Goal: Transaction & Acquisition: Purchase product/service

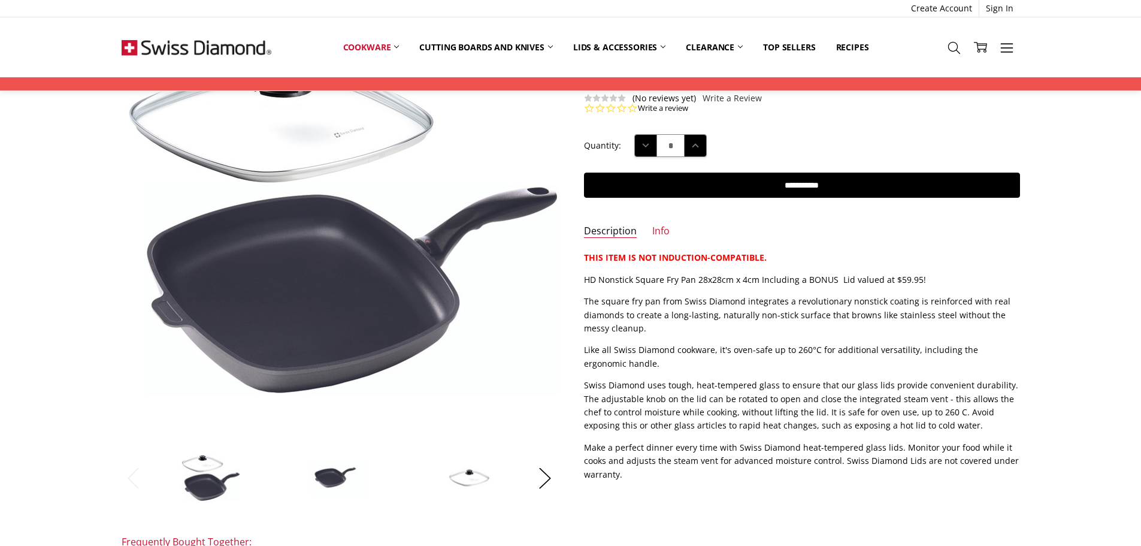
scroll to position [240, 0]
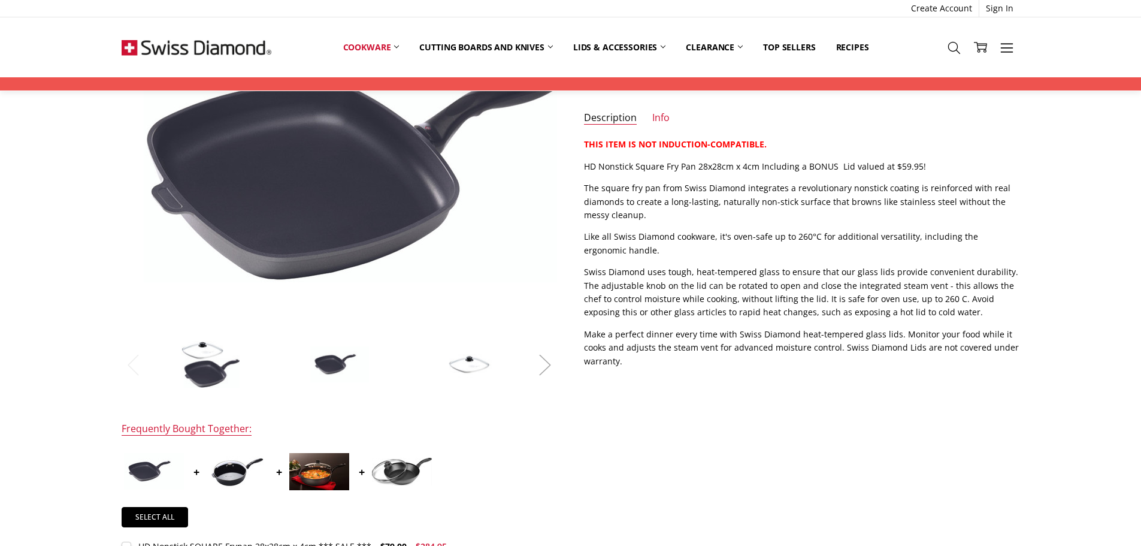
click at [548, 364] on button "Next" at bounding box center [545, 364] width 24 height 37
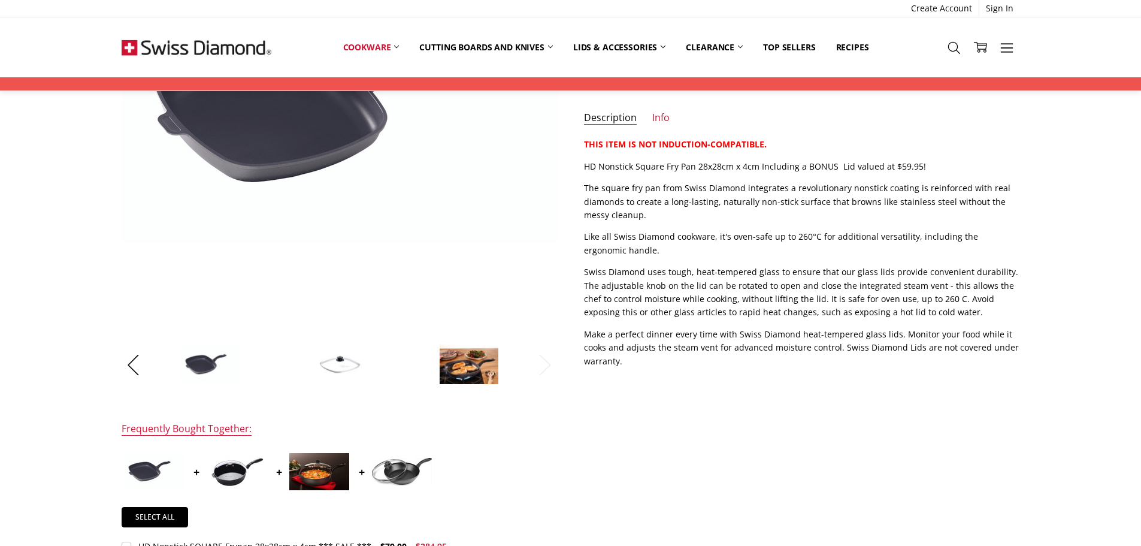
click at [478, 366] on img at bounding box center [469, 364] width 60 height 41
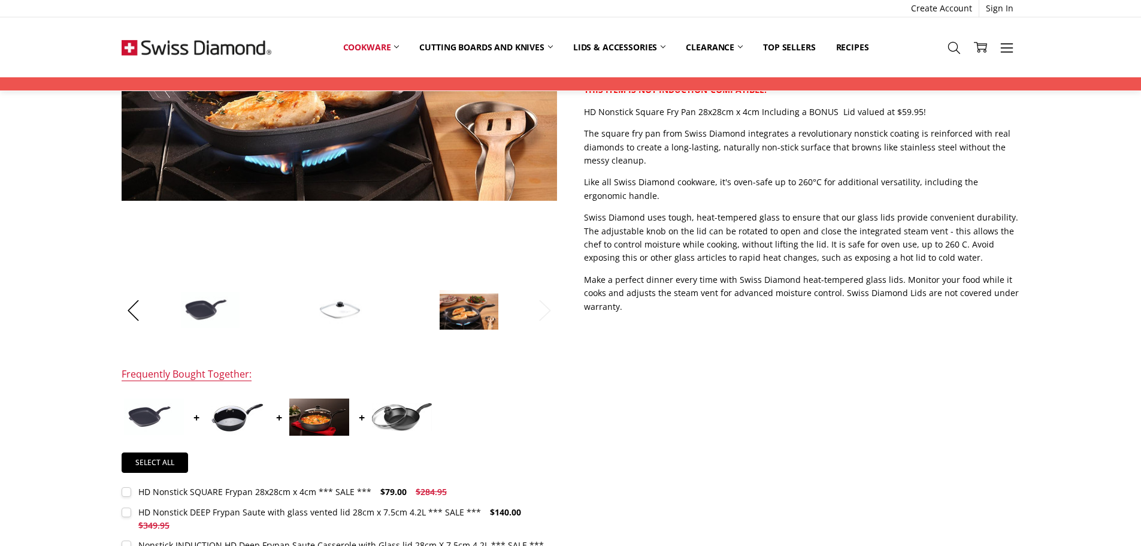
scroll to position [419, 0]
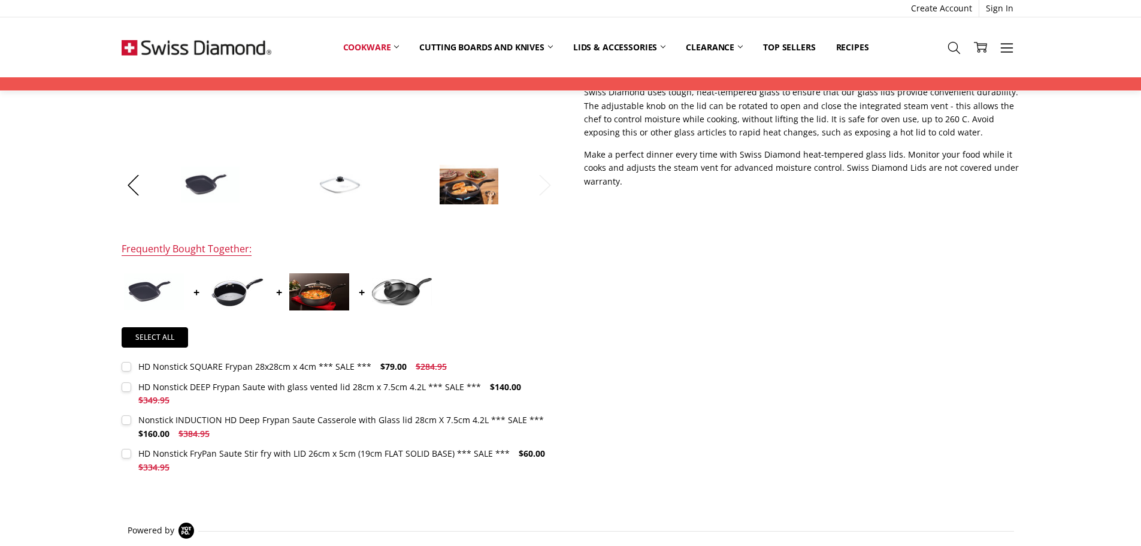
click at [860, 156] on p "Make a perfect dinner every time with Swiss Diamond heat-tempered glass lids. M…" at bounding box center [802, 168] width 436 height 40
click at [984, 117] on p "Swiss Diamond uses tough, heat-tempered glass to ensure that our glass lids pro…" at bounding box center [802, 113] width 436 height 54
drag, startPoint x: 994, startPoint y: 119, endPoint x: 784, endPoint y: 117, distance: 209.7
click at [784, 117] on p "Swiss Diamond uses tough, heat-tempered glass to ensure that our glass lids pro…" at bounding box center [802, 113] width 436 height 54
click at [703, 132] on p "Swiss Diamond uses tough, heat-tempered glass to ensure that our glass lids pro…" at bounding box center [802, 113] width 436 height 54
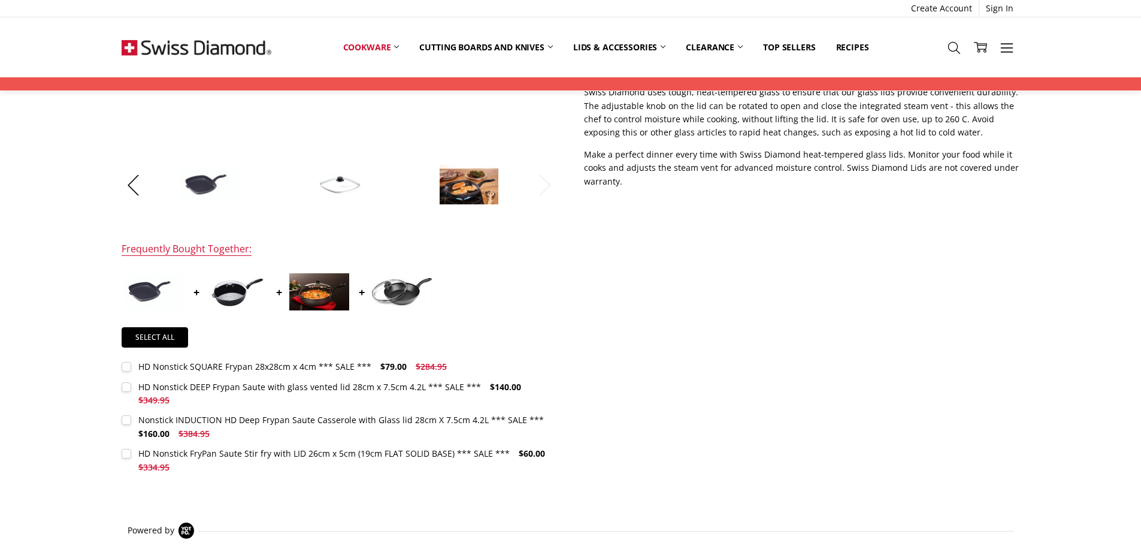
click at [805, 155] on p "Make a perfect dinner every time with Swiss Diamond heat-tempered glass lids. M…" at bounding box center [802, 168] width 436 height 40
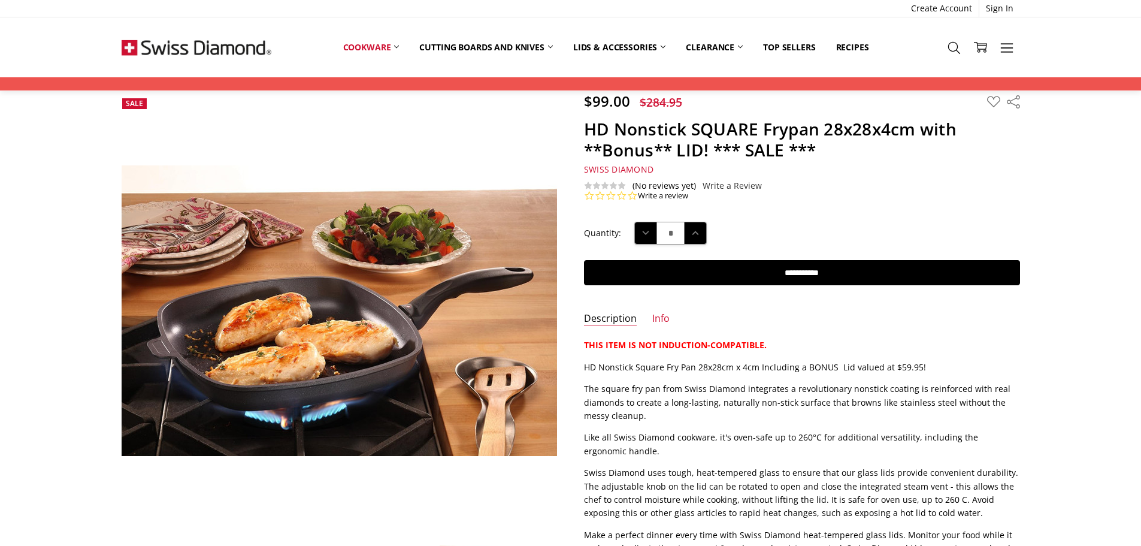
scroll to position [0, 0]
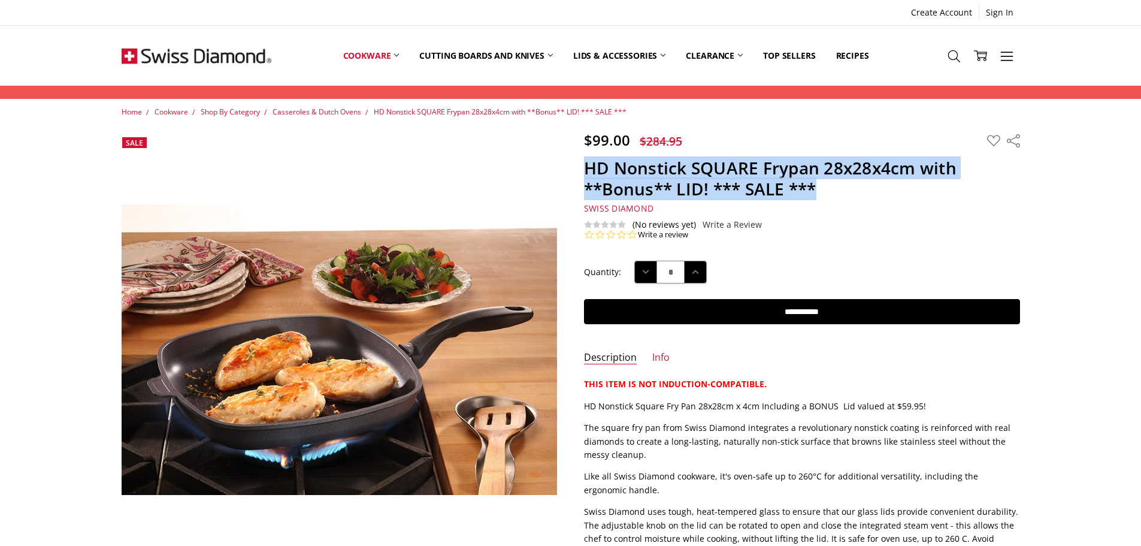
drag, startPoint x: 816, startPoint y: 189, endPoint x: 585, endPoint y: 173, distance: 231.9
click at [585, 173] on h1 "HD Nonstick SQUARE Frypan 28x28x4cm with **Bonus** LID! *** SALE ***" at bounding box center [802, 179] width 436 height 42
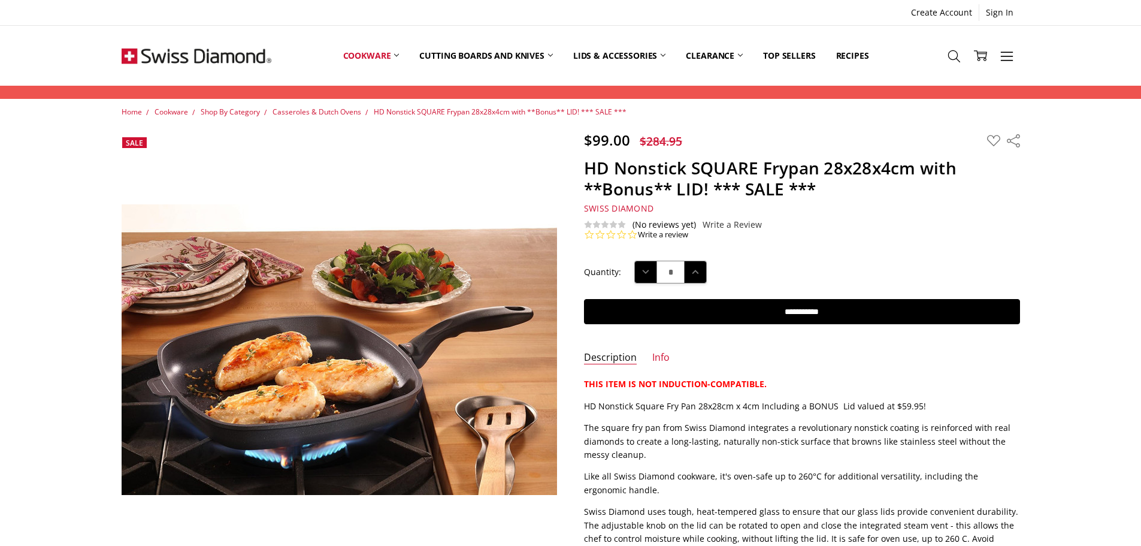
click at [842, 200] on section "$99.00 $284.95 MSRP: You save Add to Wish List" at bounding box center [802, 185] width 463 height 109
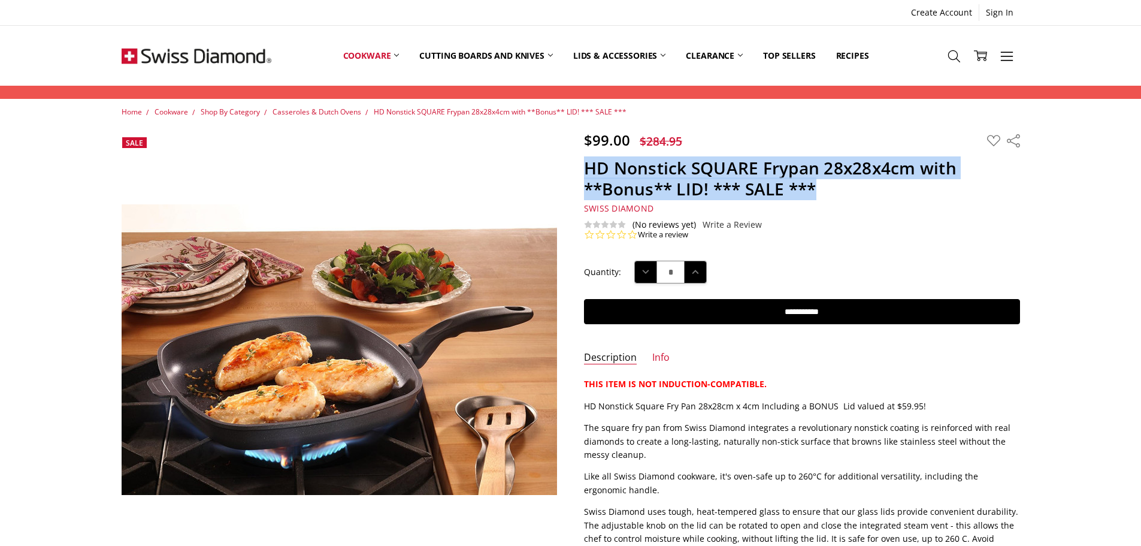
drag, startPoint x: 819, startPoint y: 186, endPoint x: 582, endPoint y: 167, distance: 238.0
click at [582, 167] on section "$99.00 $284.95 MSRP: You save Add to Wish List" at bounding box center [802, 185] width 463 height 109
click at [859, 192] on h1 "HD Nonstick SQUARE Frypan 28x28x4cm with **Bonus** LID! *** SALE ***" at bounding box center [802, 179] width 436 height 42
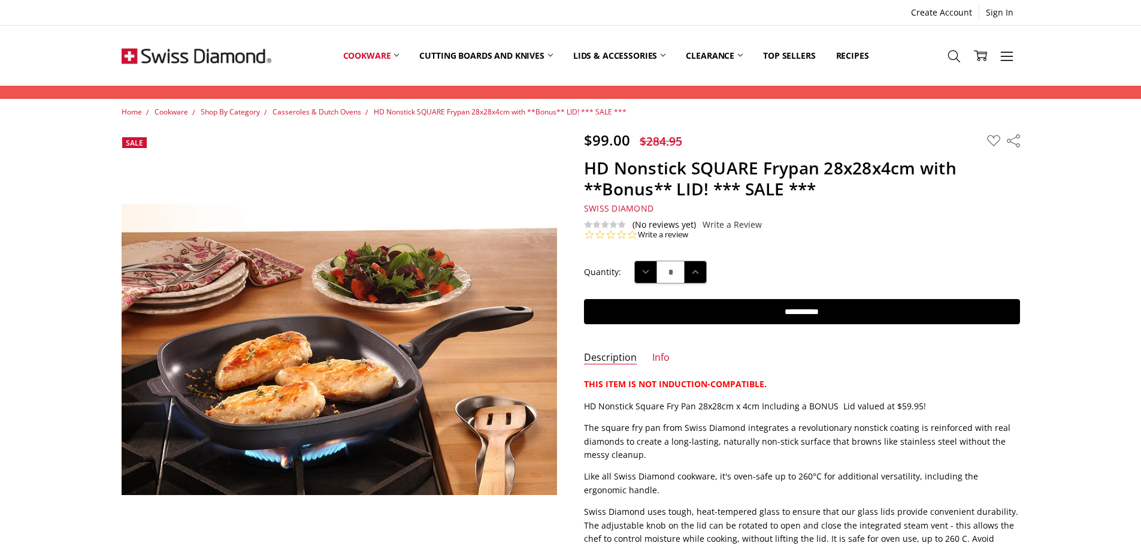
click at [888, 480] on p "Like all Swiss Diamond cookware, it's oven-safe up to 260°C for additional vers…" at bounding box center [802, 483] width 436 height 27
click at [894, 481] on p "Like all Swiss Diamond cookware, it's oven-safe up to 260°C for additional vers…" at bounding box center [802, 483] width 436 height 27
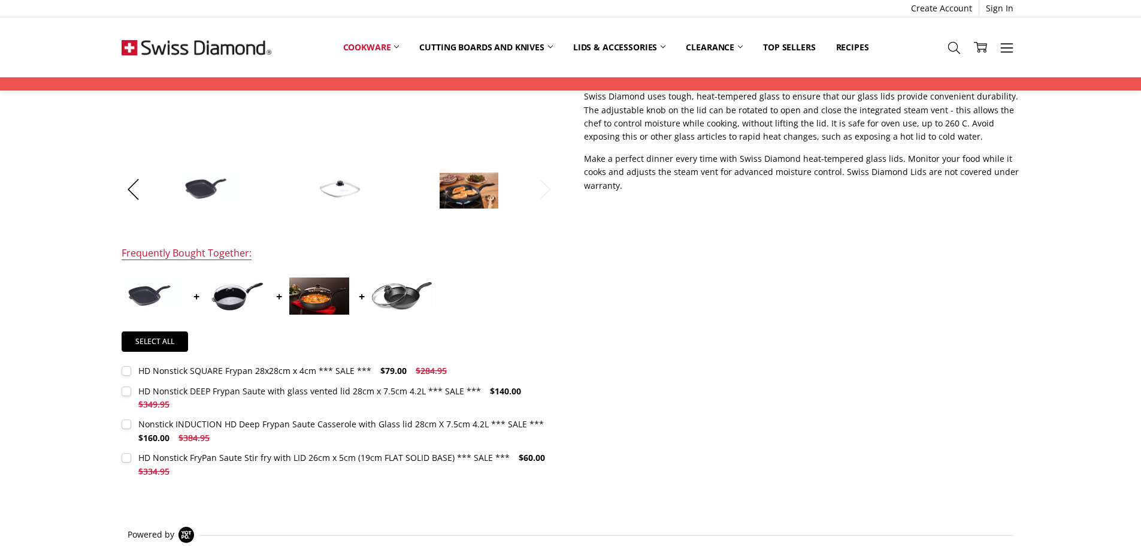
scroll to position [419, 0]
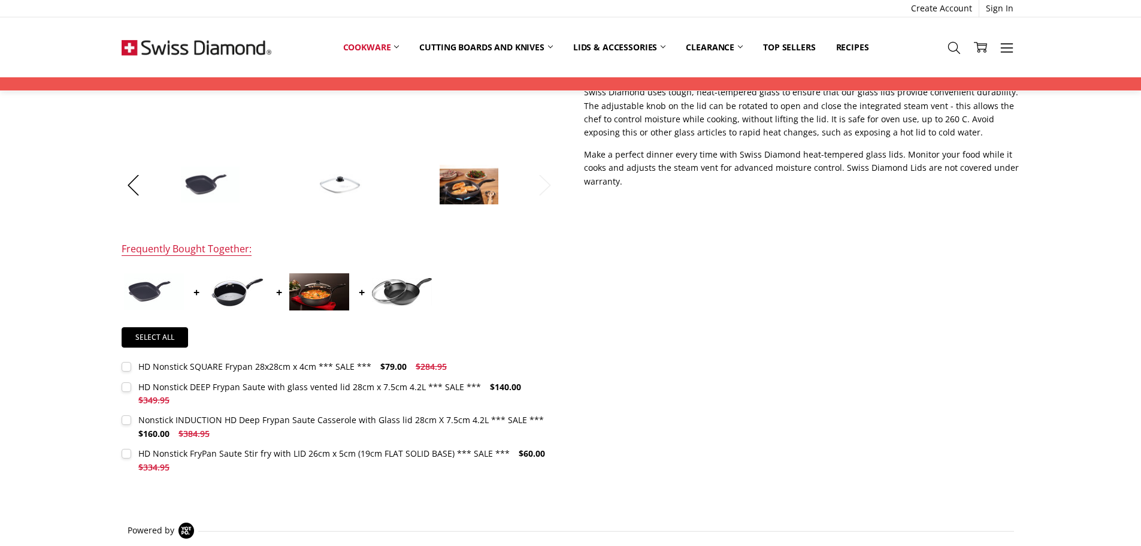
click at [310, 366] on div "HD Nonstick SQUARE Frypan 28x28cm x 4cm *** SALE ***" at bounding box center [254, 366] width 233 height 11
click at [128, 369] on label "HD Nonstick SQUARE Frypan 28x28cm x 4cm *** SALE *** $79.00 $284.95 MSRP: You s…" at bounding box center [288, 366] width 332 height 13
click at [156, 286] on img at bounding box center [154, 291] width 60 height 37
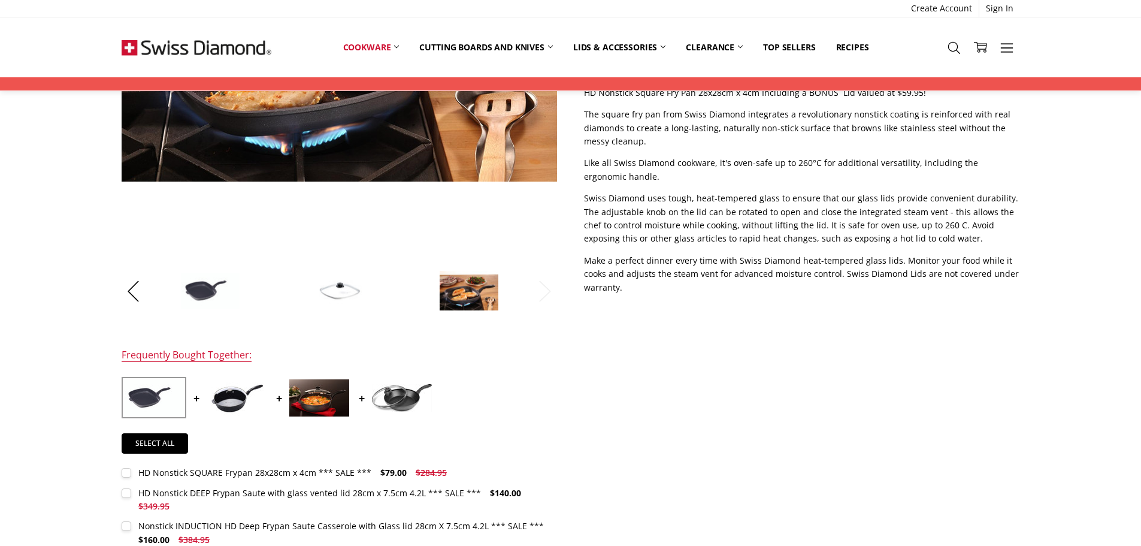
scroll to position [60, 0]
